Goal: Task Accomplishment & Management: Manage account settings

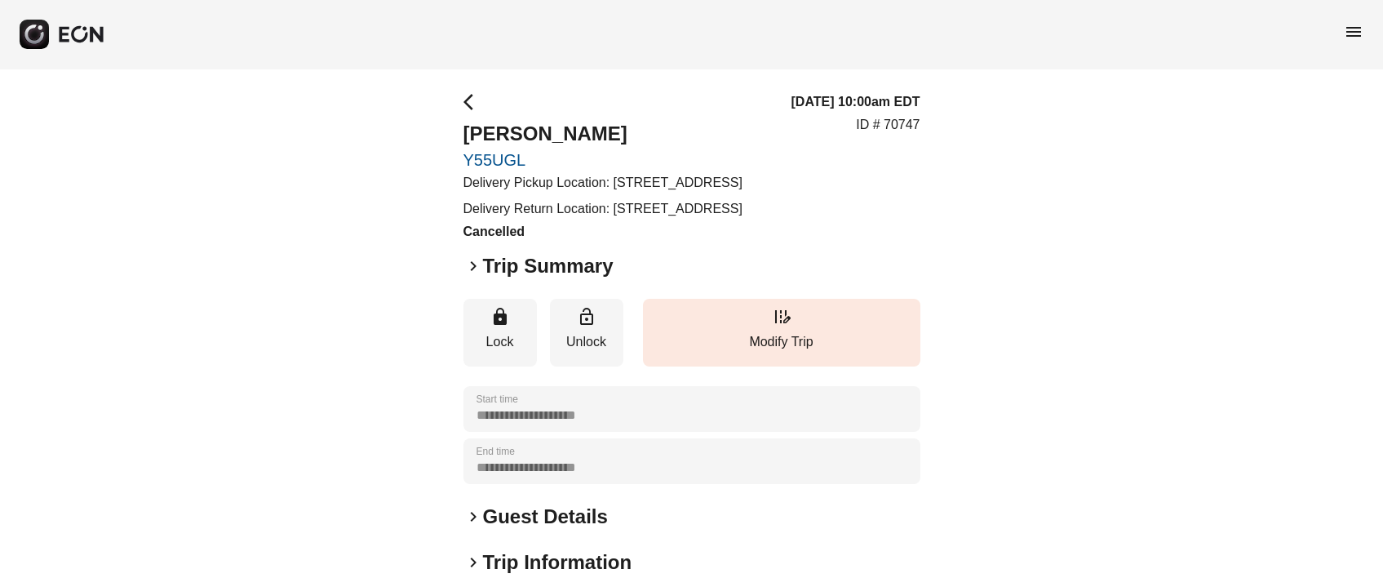
click at [909, 135] on p "ID # 70747" at bounding box center [888, 125] width 64 height 20
copy p "70747"
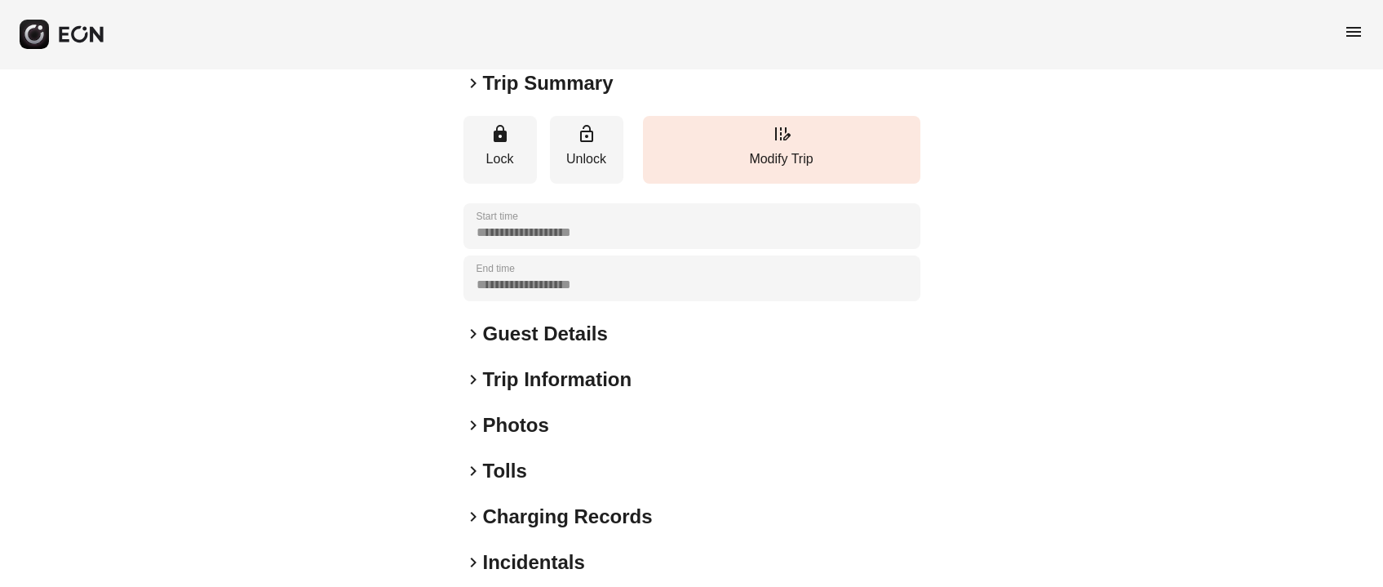
scroll to position [227, 0]
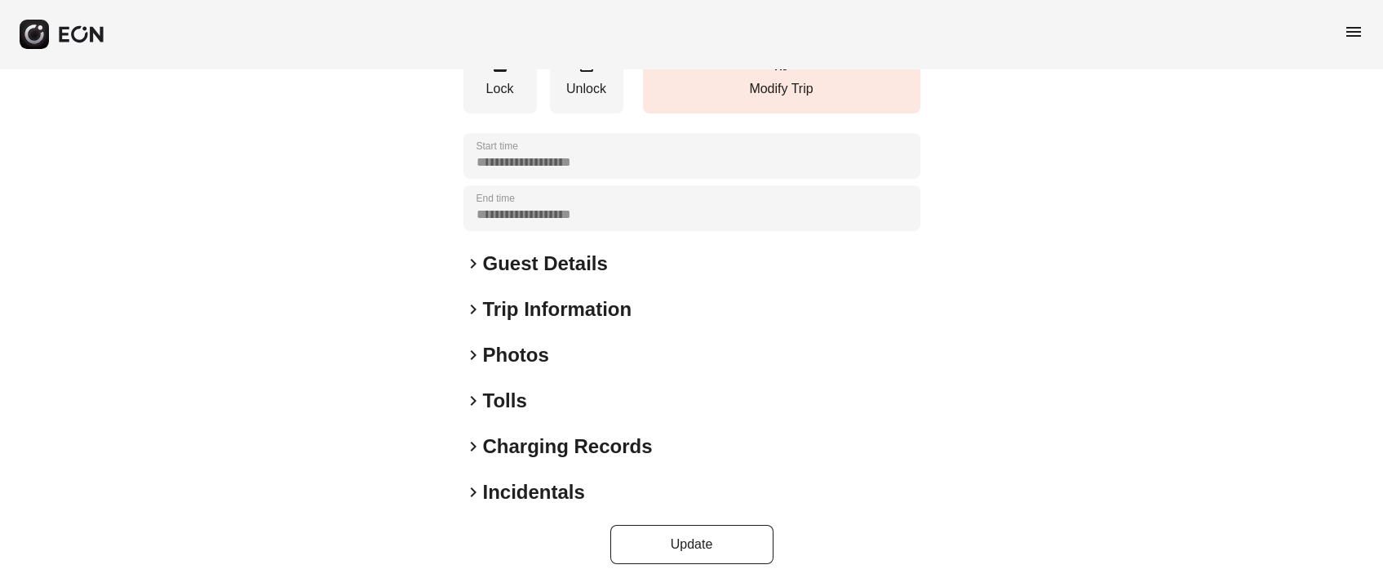
click at [513, 367] on h2 "Photos" at bounding box center [516, 355] width 66 height 26
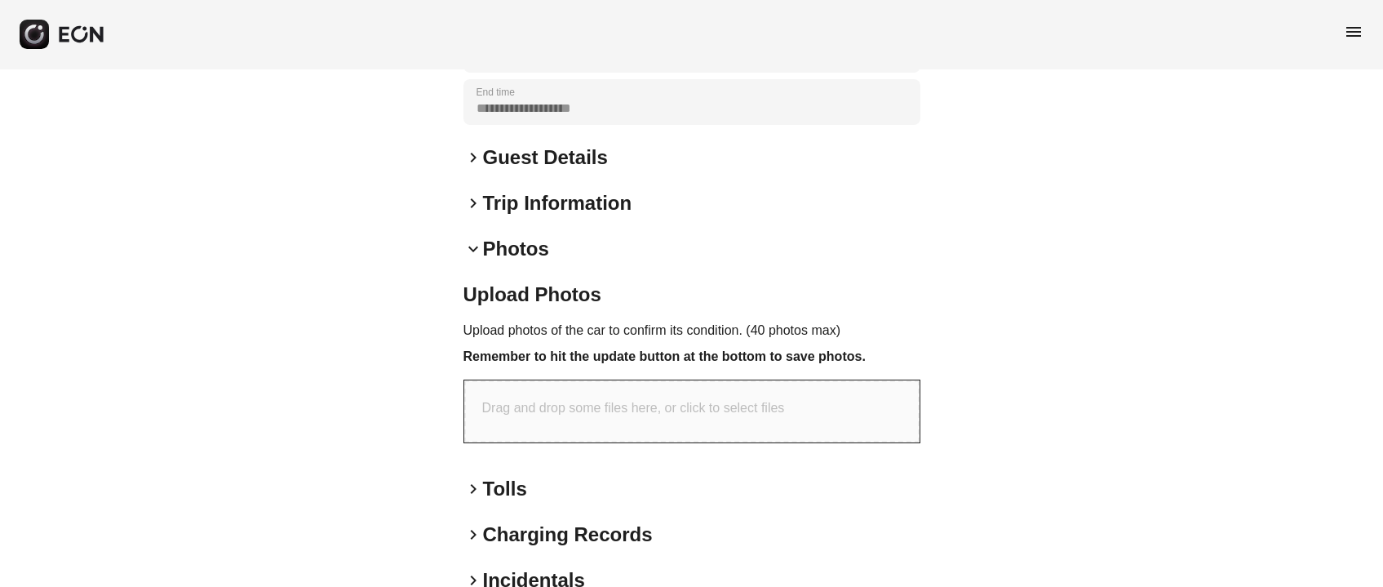
scroll to position [421, 0]
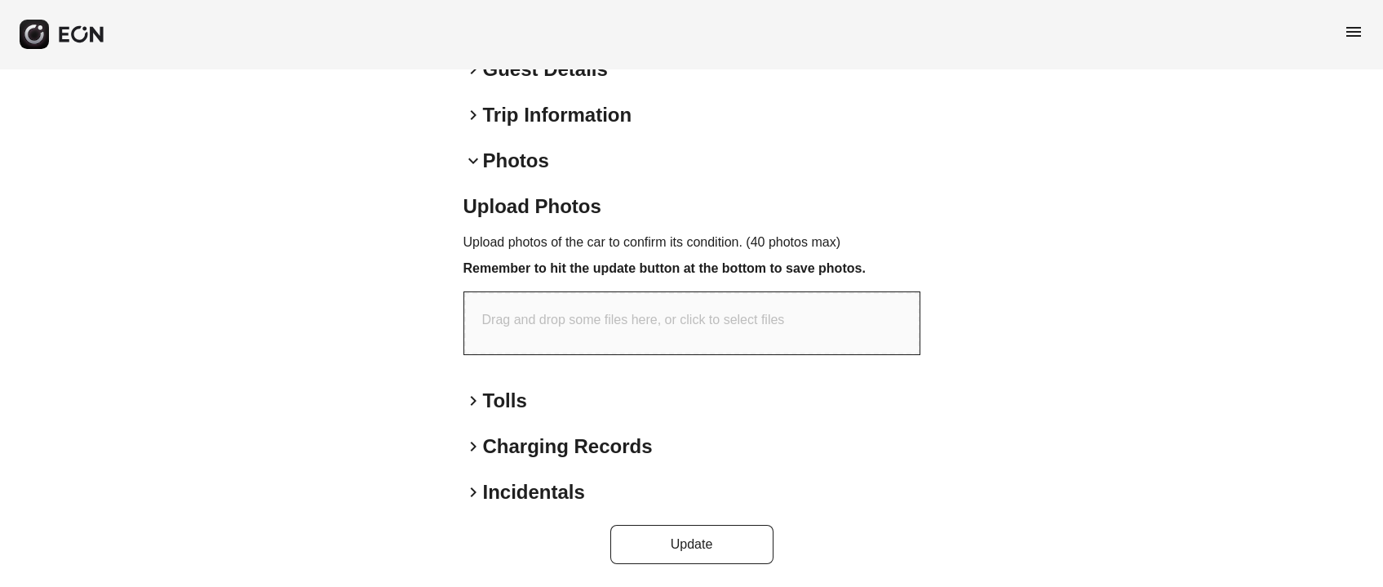
click at [614, 306] on div "Drag and drop some files here, or click to select files" at bounding box center [691, 323] width 455 height 62
type input "**********"
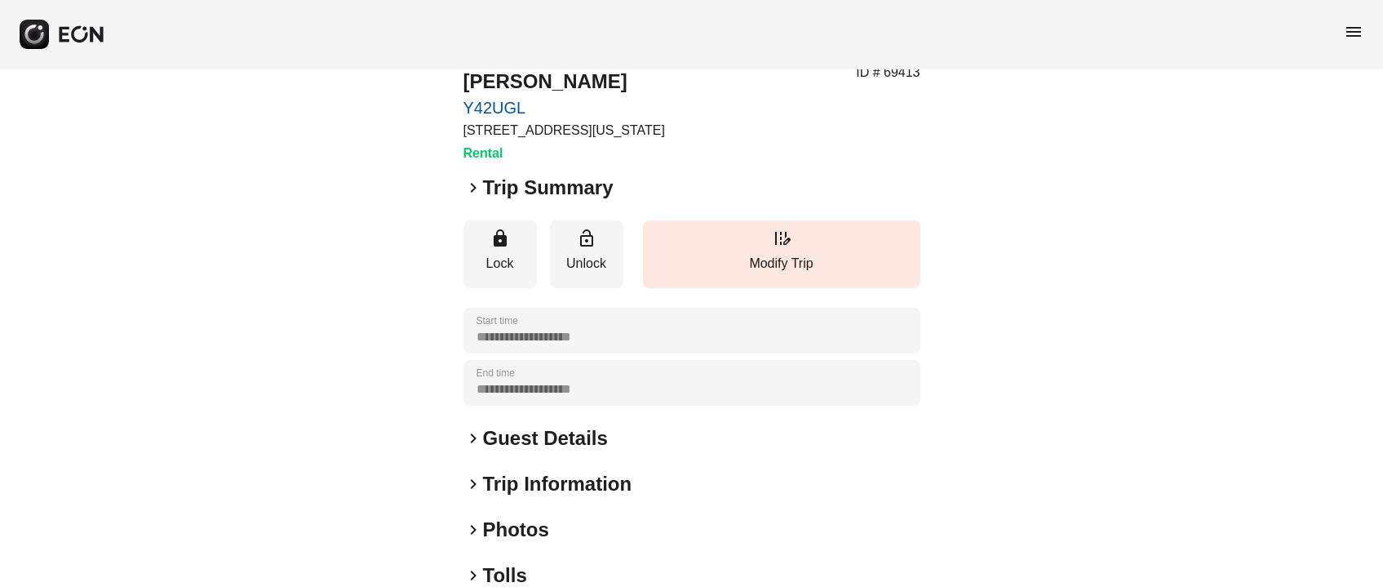
scroll to position [227, 0]
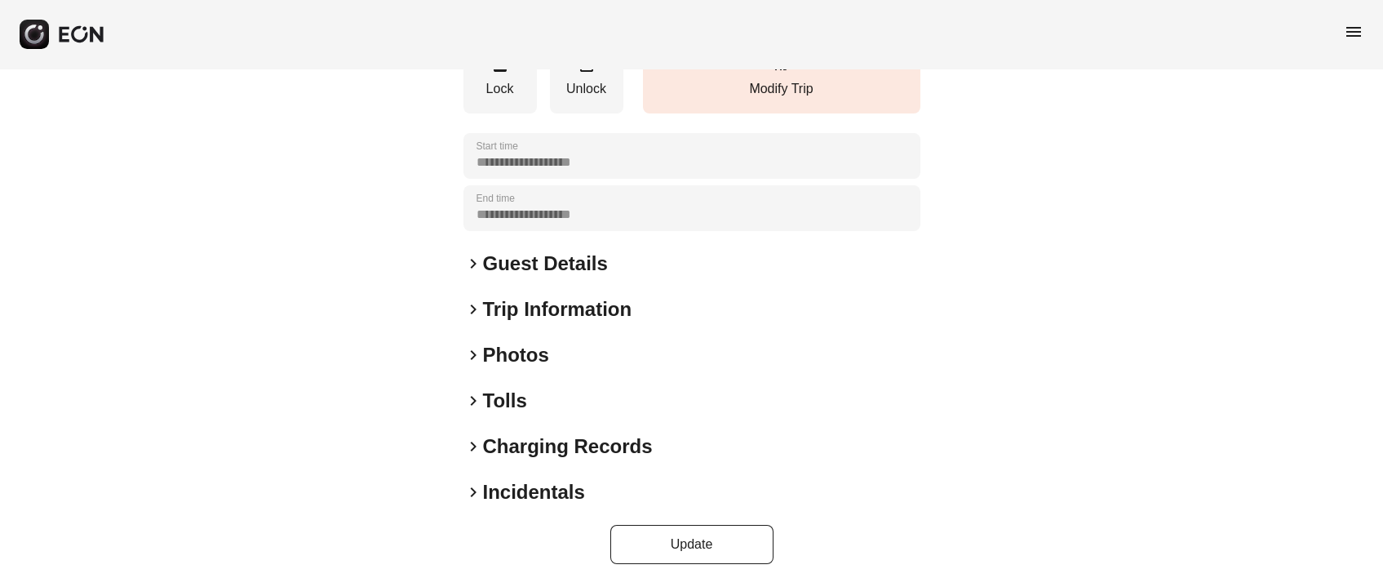
click at [505, 338] on div "**********" at bounding box center [691, 214] width 457 height 698
click at [506, 346] on h2 "Photos" at bounding box center [516, 355] width 66 height 26
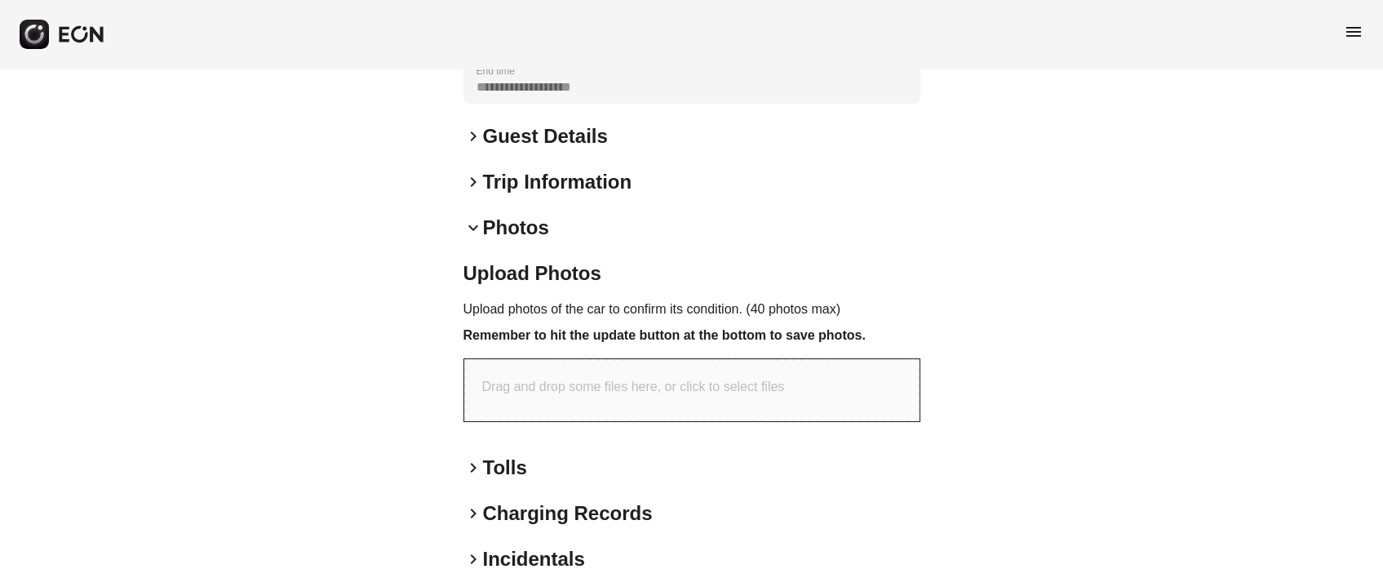
scroll to position [421, 0]
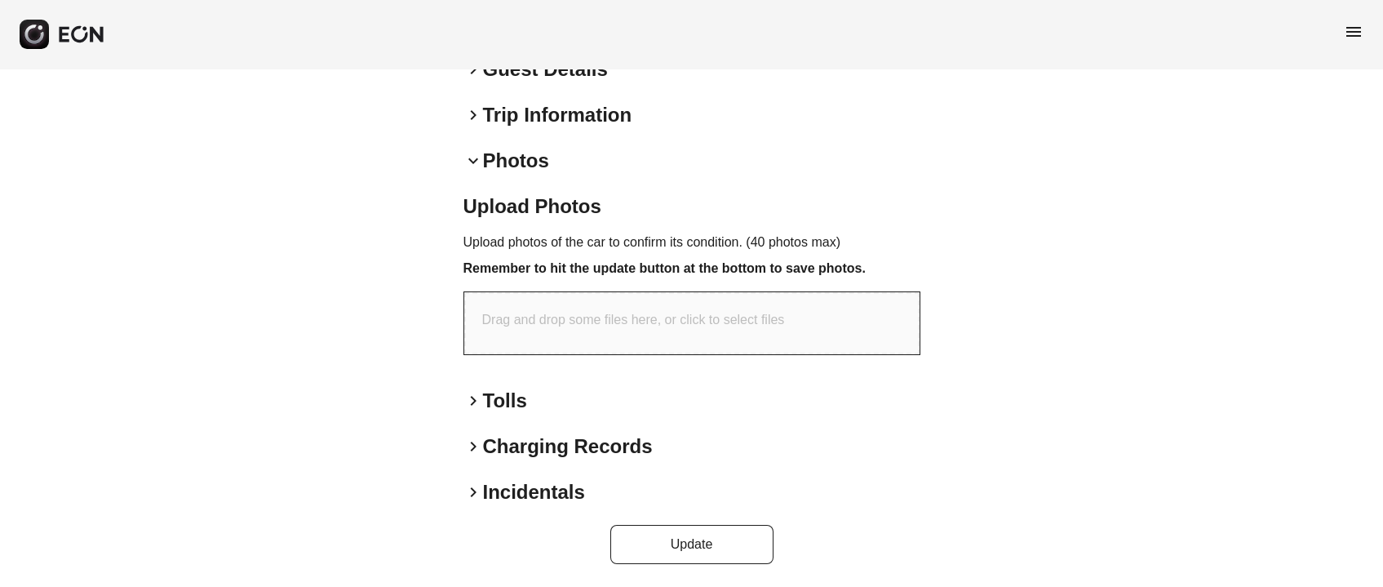
click at [611, 302] on div "Drag and drop some files here, or click to select files" at bounding box center [691, 323] width 455 height 62
type input "**********"
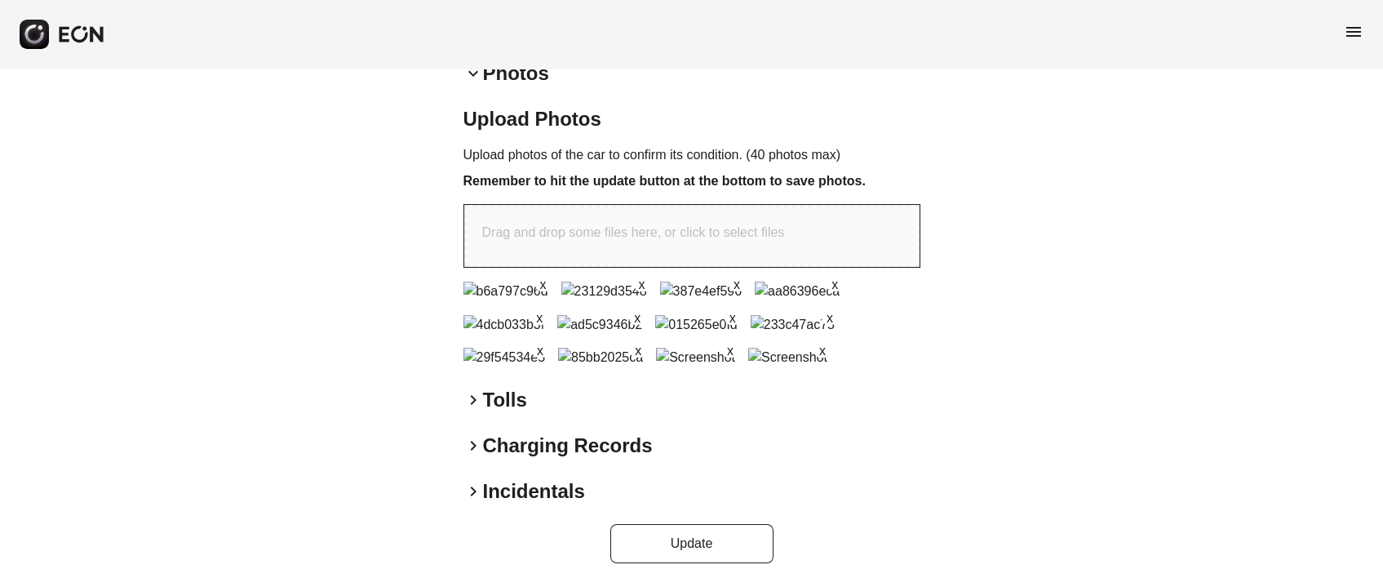
scroll to position [847, 0]
click at [673, 546] on button "Update" at bounding box center [691, 543] width 163 height 39
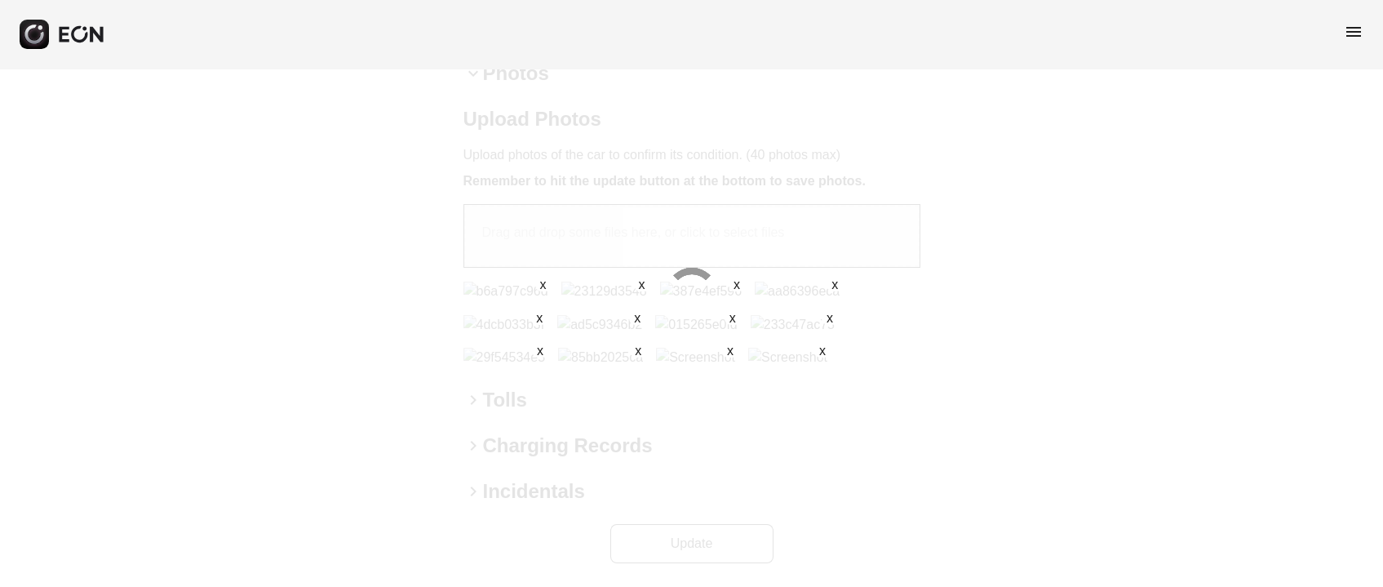
click at [831, 171] on div at bounding box center [691, 293] width 1383 height 587
click at [813, 196] on div at bounding box center [691, 293] width 1383 height 587
click at [723, 341] on button "x" at bounding box center [730, 349] width 16 height 16
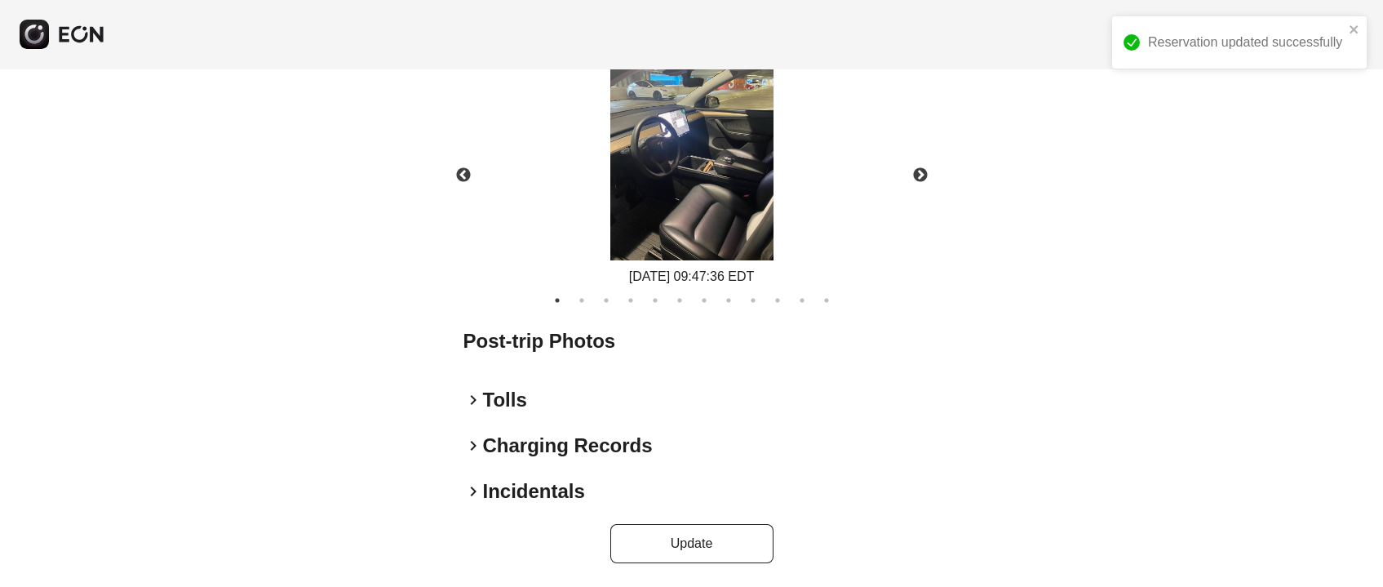
scroll to position [574, 0]
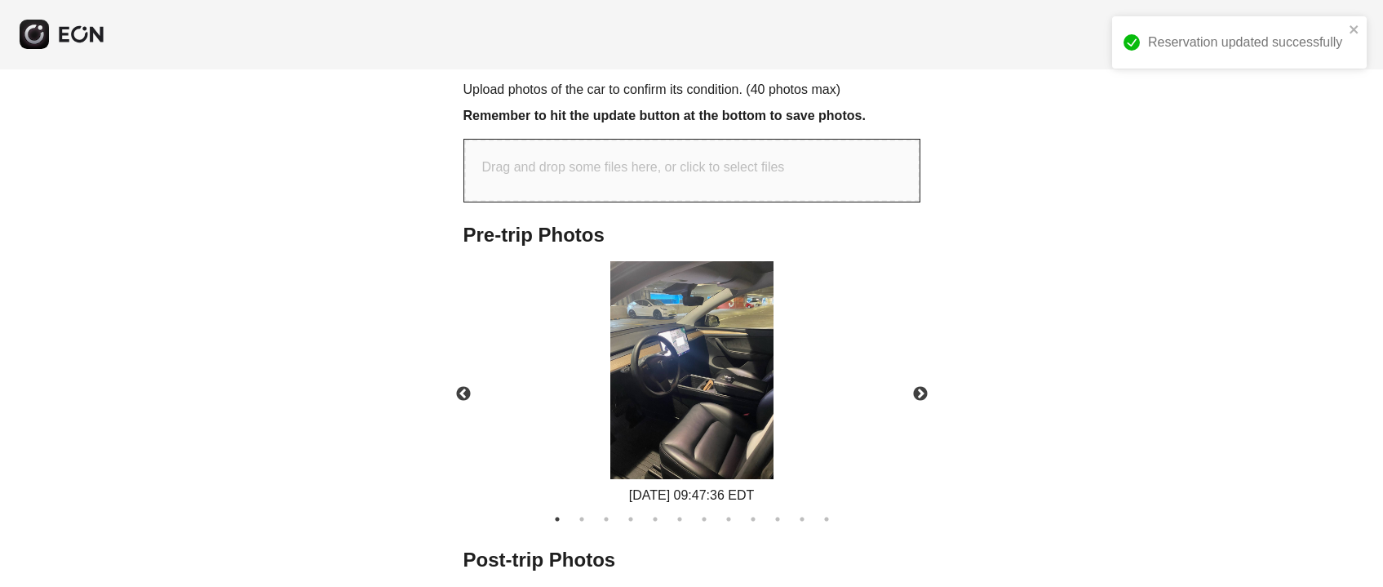
click at [728, 188] on div "Drag and drop some files here, or click to select files" at bounding box center [691, 171] width 455 height 62
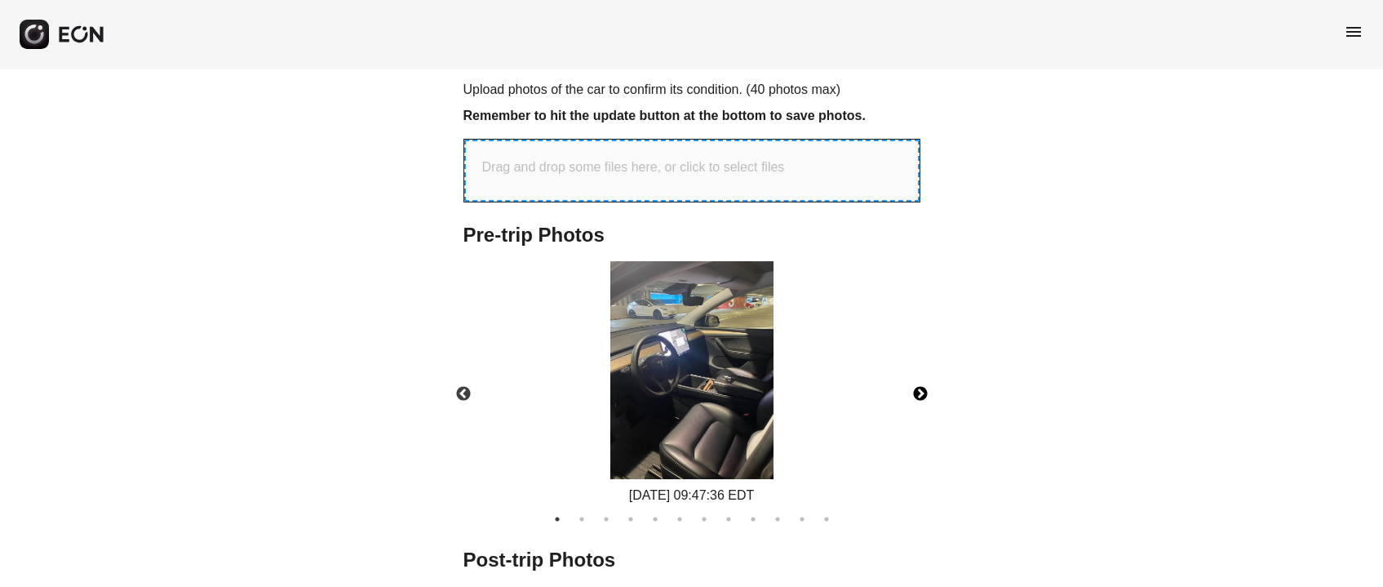
click at [912, 386] on button "Next" at bounding box center [920, 394] width 57 height 57
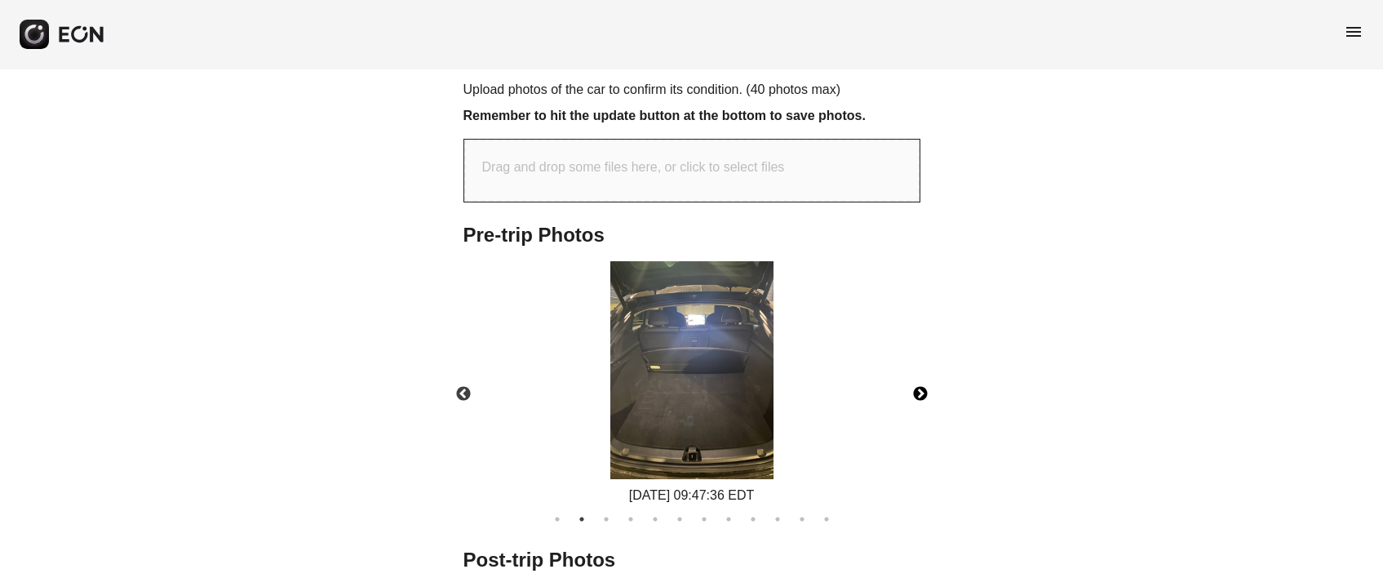
click at [912, 386] on button "Next" at bounding box center [920, 394] width 57 height 57
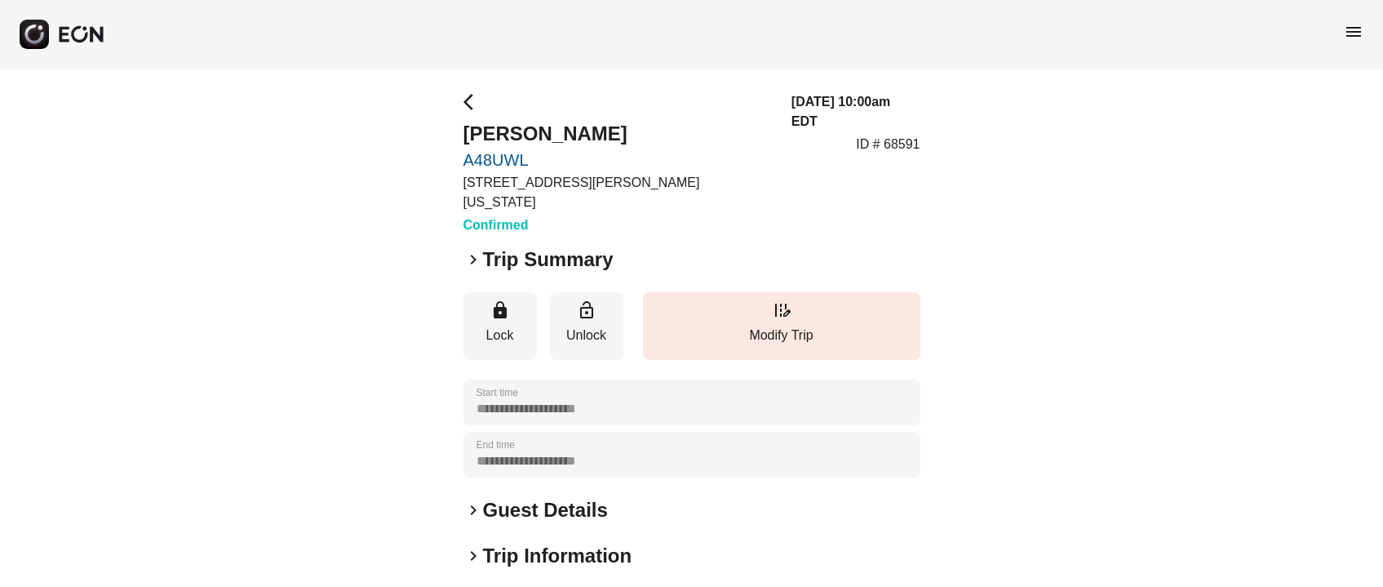
click at [556, 497] on h2 "Guest Details" at bounding box center [545, 510] width 125 height 26
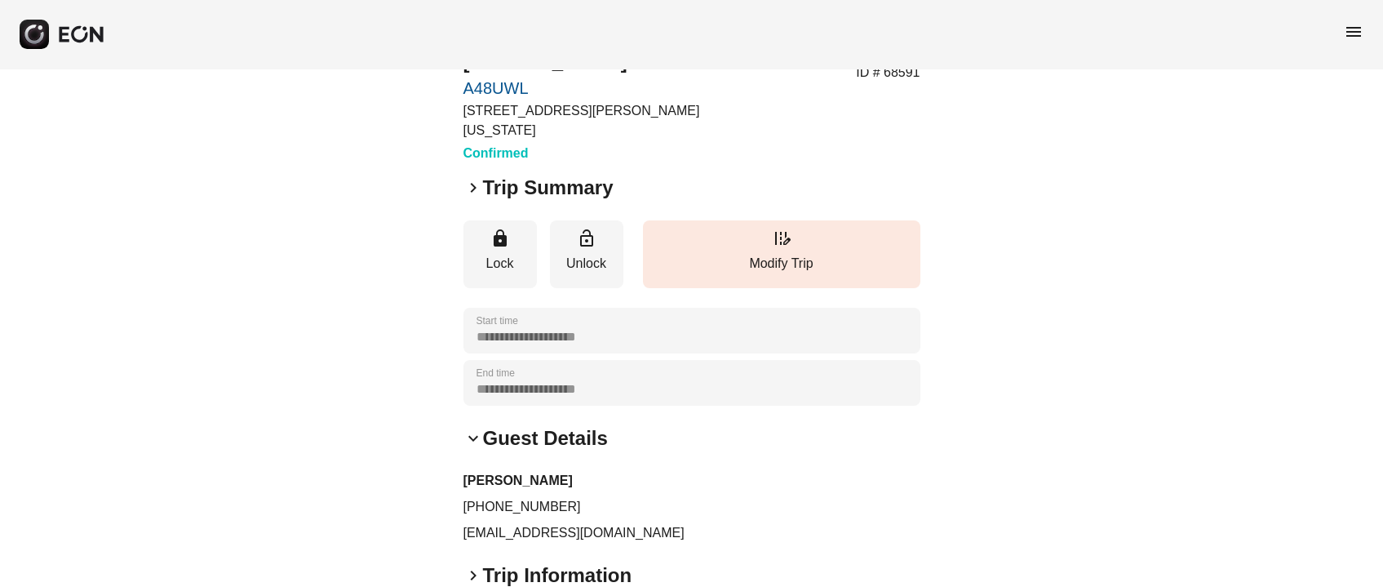
scroll to position [122, 0]
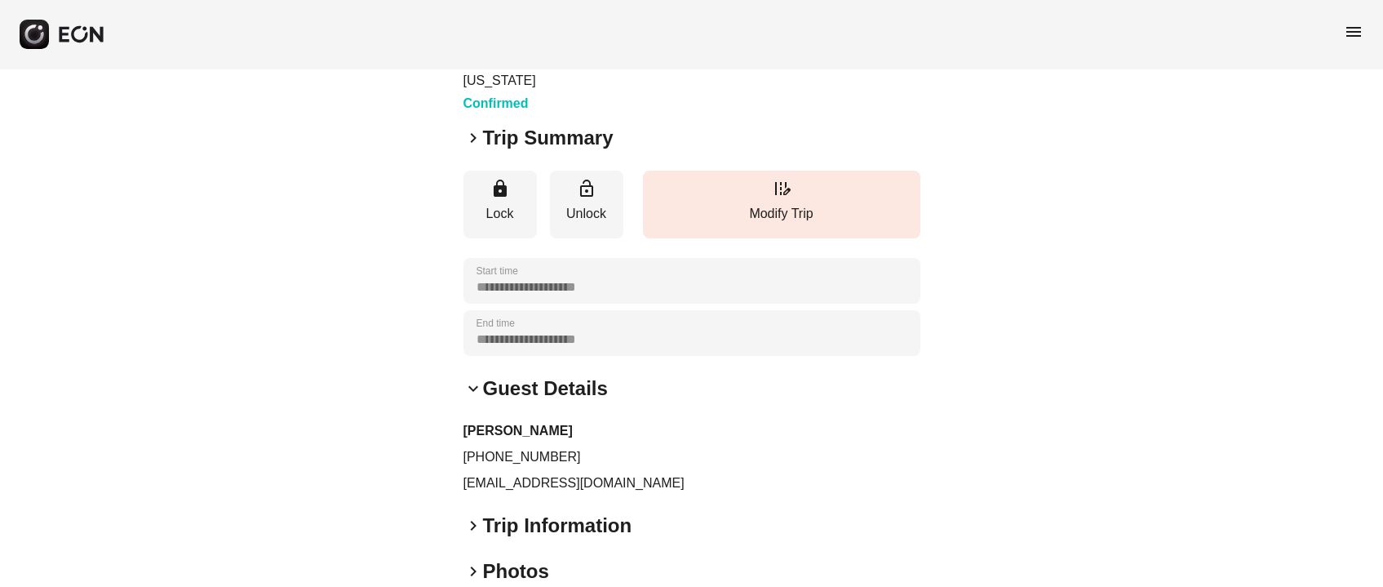
click at [510, 473] on p "[EMAIL_ADDRESS][DOMAIN_NAME]" at bounding box center [691, 483] width 457 height 20
click at [510, 473] on p "dnzhong@outlook.com" at bounding box center [691, 483] width 457 height 20
copy div "dnzhong@outlook.com keyboard_arrow_right"
drag, startPoint x: 479, startPoint y: 436, endPoint x: 558, endPoint y: 436, distance: 79.1
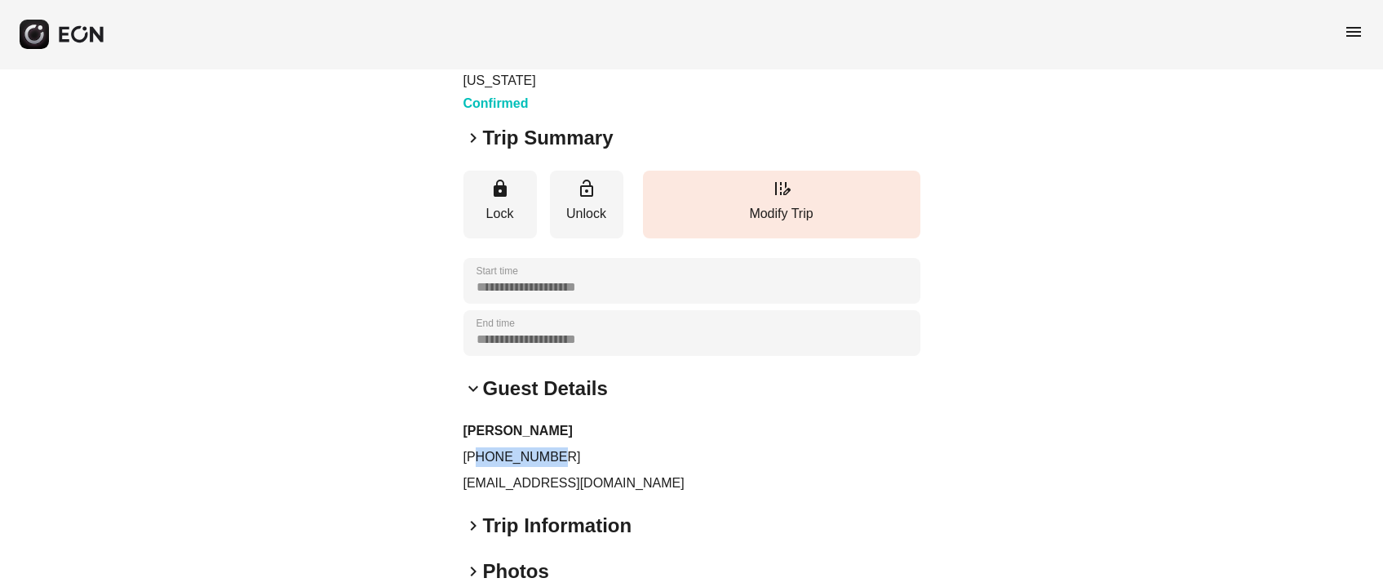
click at [558, 447] on p "+19292477555" at bounding box center [691, 457] width 457 height 20
copy p "9292477555"
